Goal: Task Accomplishment & Management: Use online tool/utility

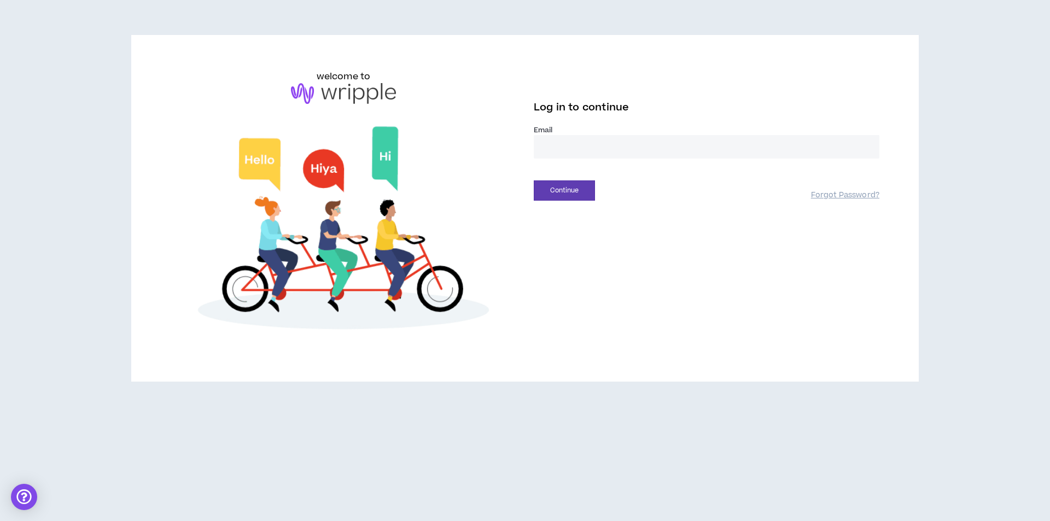
click at [551, 137] on input "email" at bounding box center [707, 147] width 346 height 24
type input "**********"
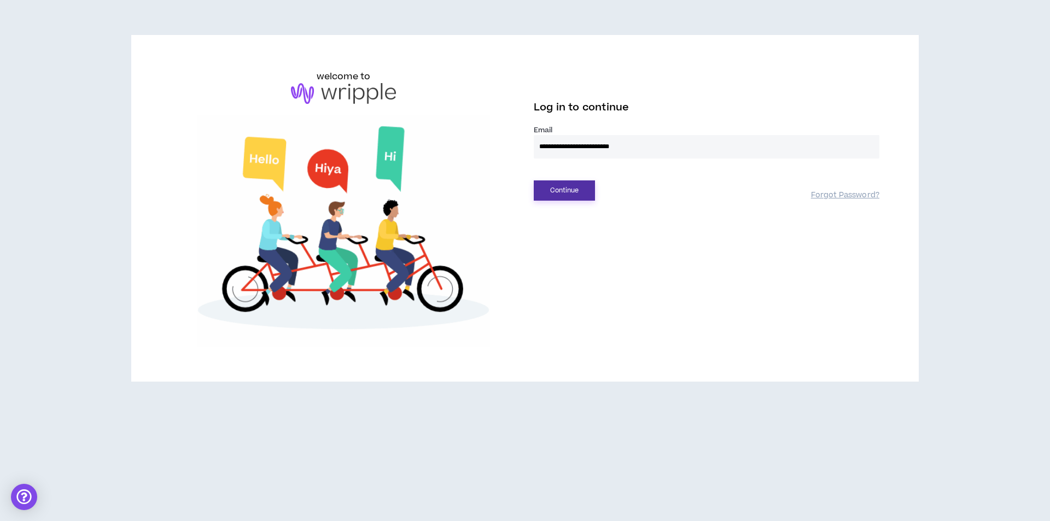
click at [572, 188] on button "Continue" at bounding box center [564, 190] width 61 height 20
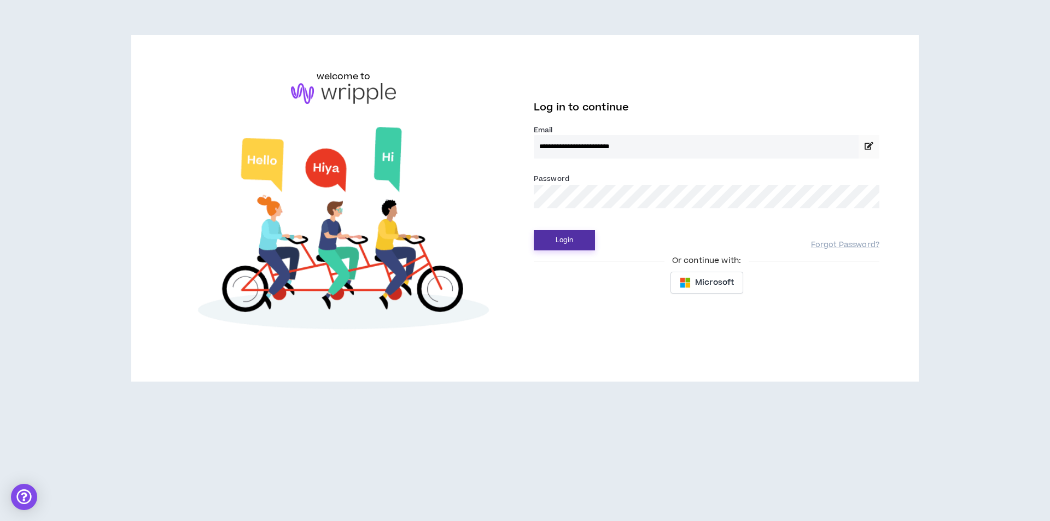
click at [548, 246] on button "Login" at bounding box center [564, 240] width 61 height 20
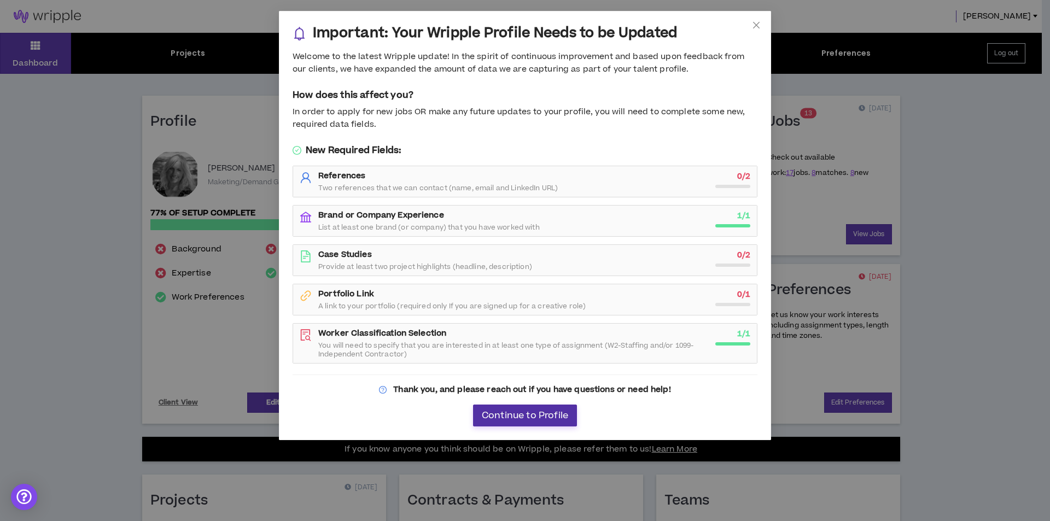
click at [529, 414] on span "Continue to Profile" at bounding box center [525, 416] width 86 height 10
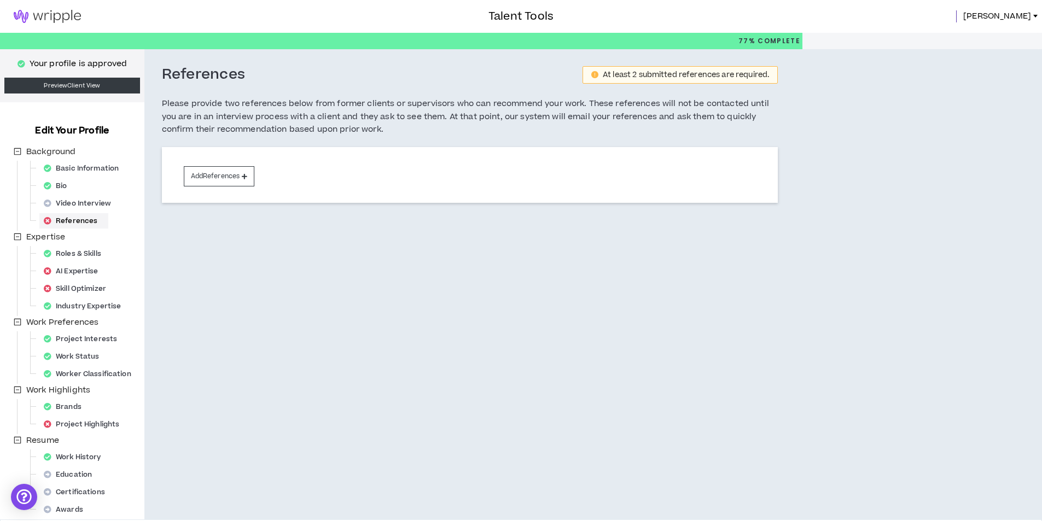
click at [22, 17] on img at bounding box center [47, 16] width 95 height 13
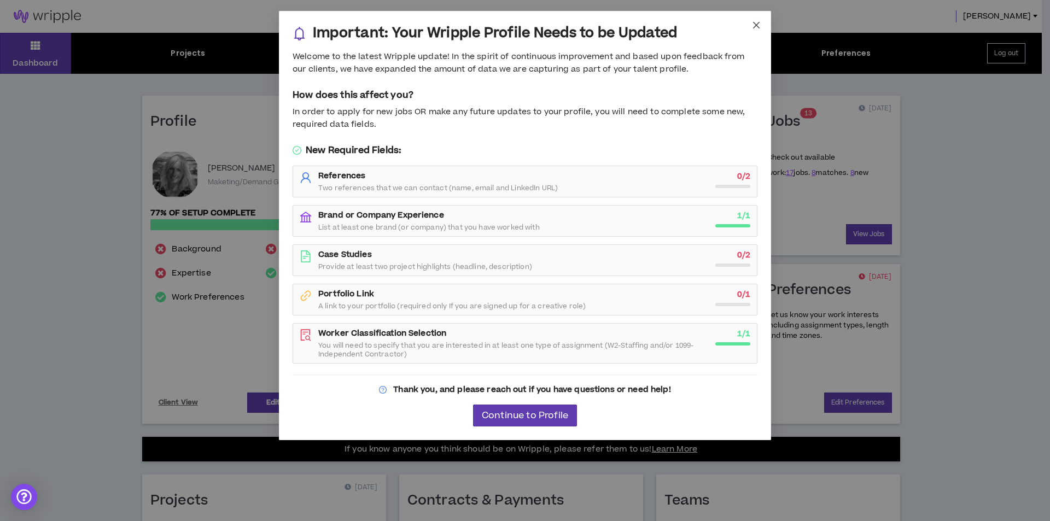
click at [759, 23] on icon "close" at bounding box center [756, 25] width 7 height 7
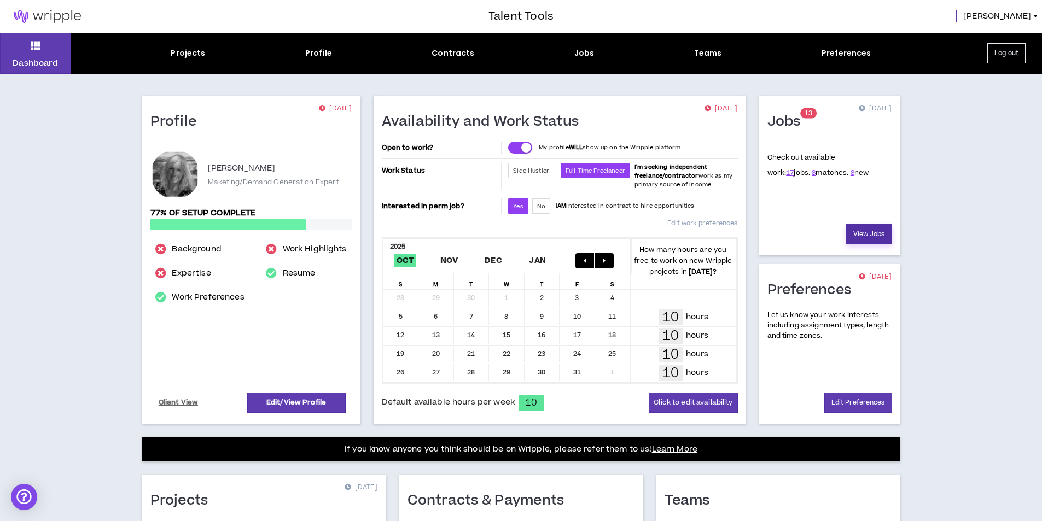
click at [886, 236] on link "View Jobs" at bounding box center [869, 234] width 46 height 20
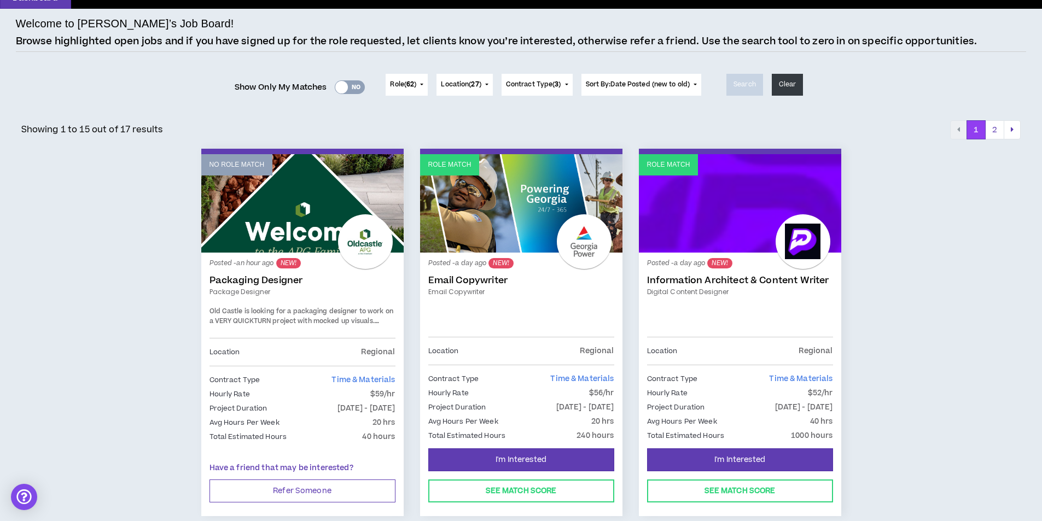
scroll to position [10, 0]
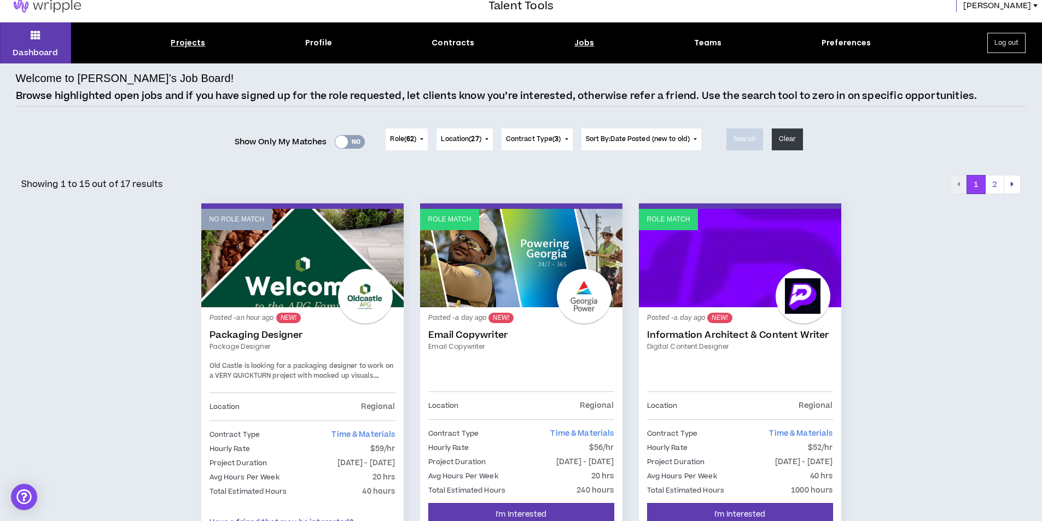
click at [186, 38] on div "Projects" at bounding box center [188, 42] width 34 height 11
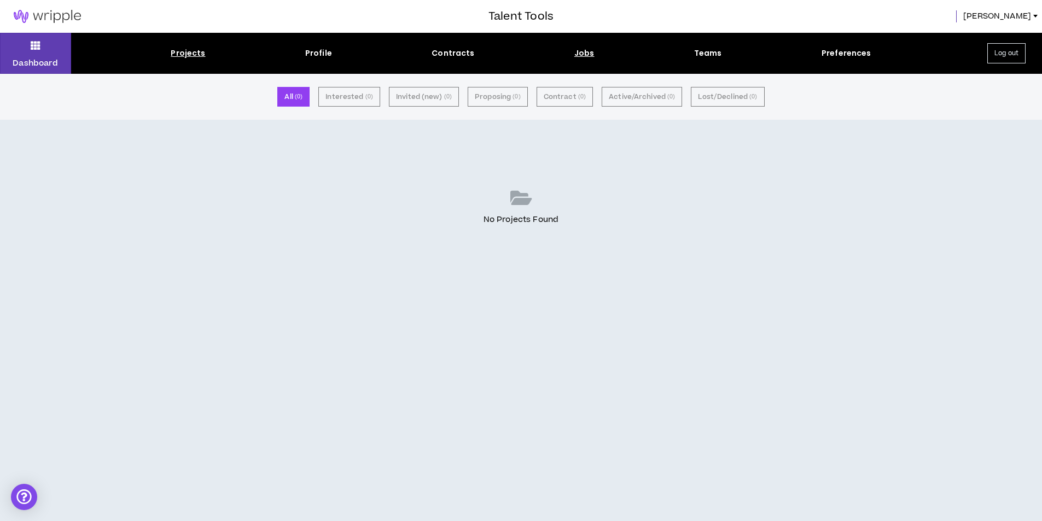
click at [583, 52] on div "Jobs" at bounding box center [584, 53] width 20 height 11
